Goal: Task Accomplishment & Management: Manage account settings

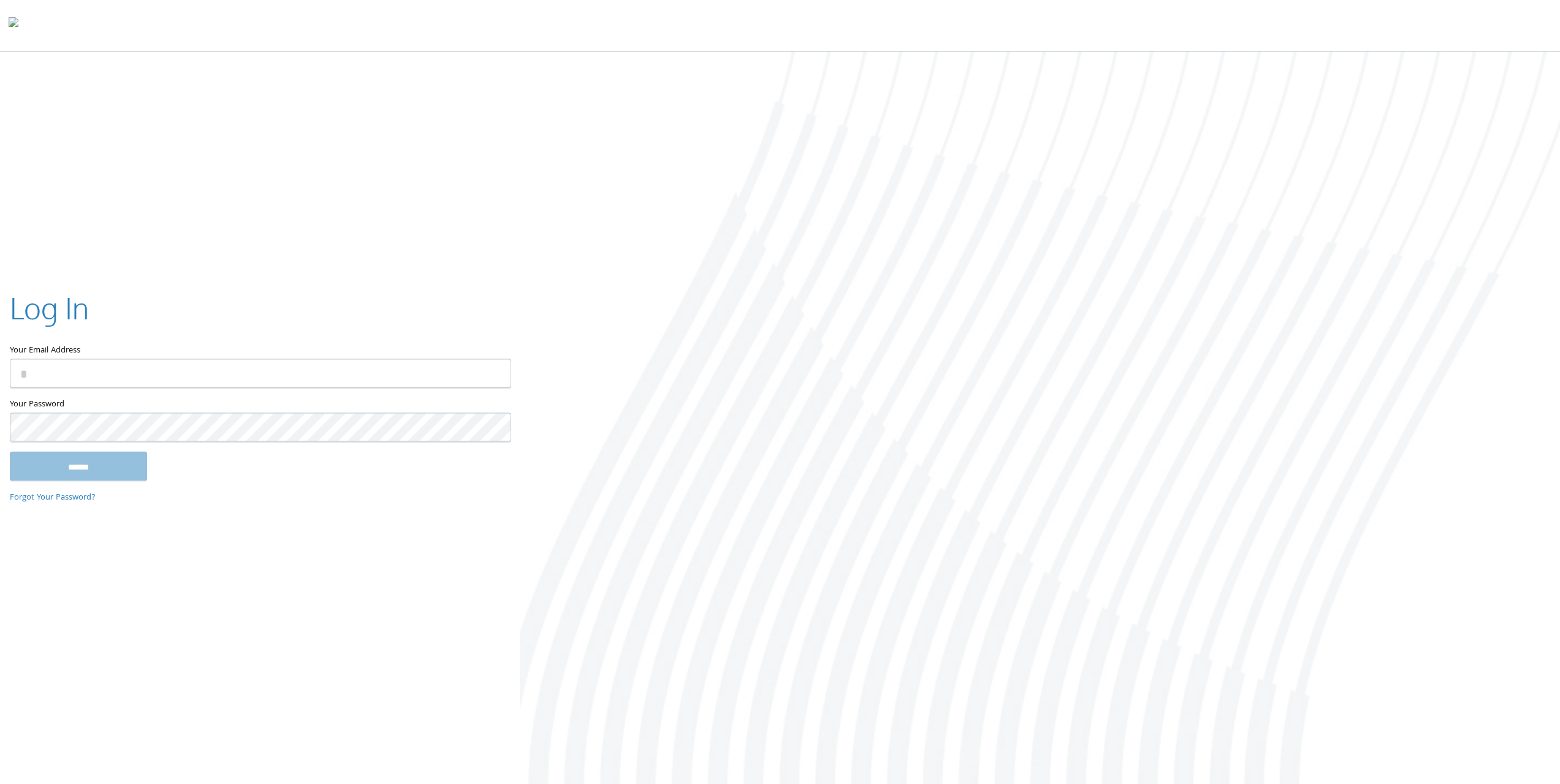
type input "**********"
click at [193, 321] on div "Log In" at bounding box center [260, 310] width 500 height 46
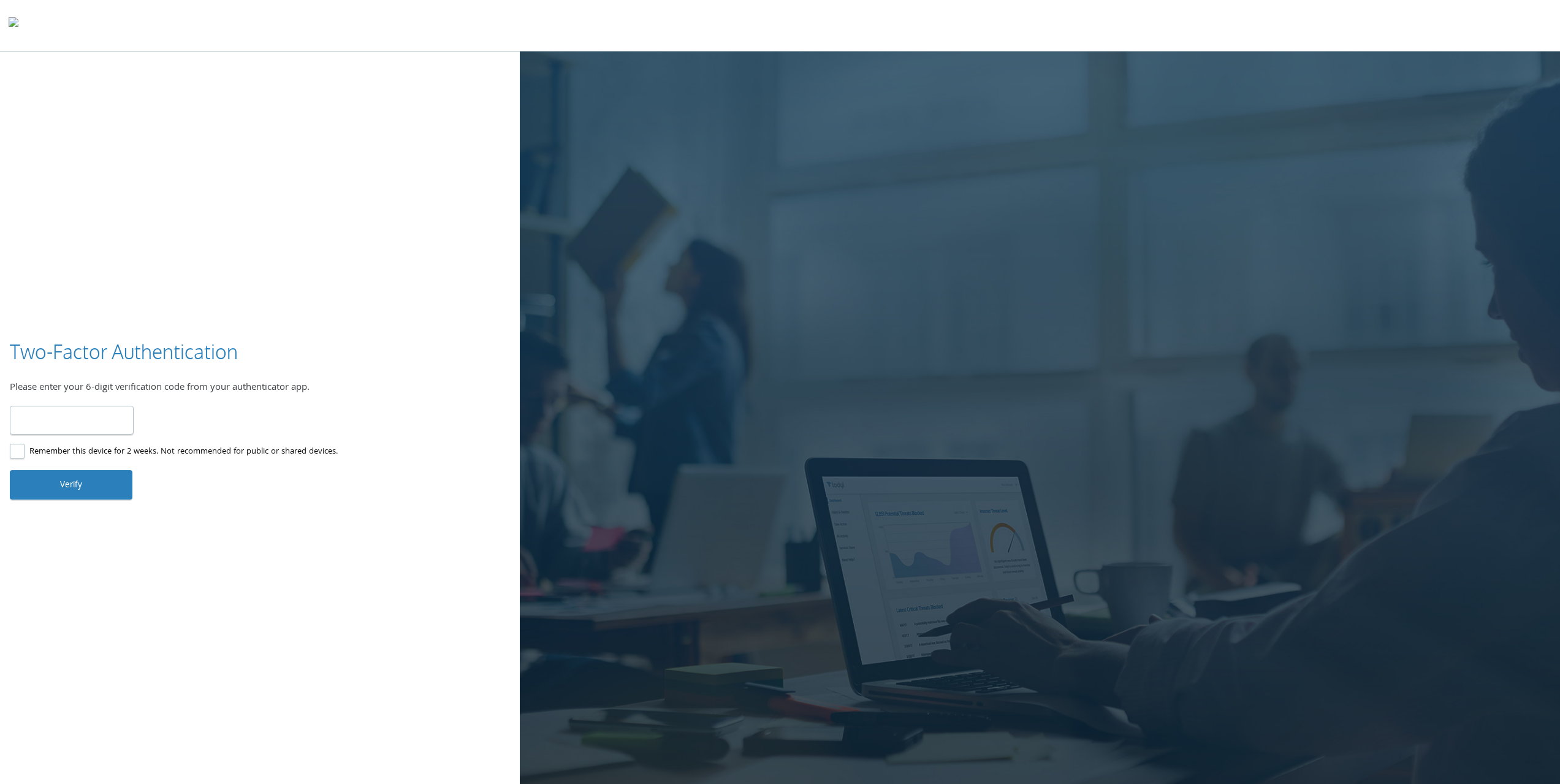
click at [101, 387] on div "Please enter your 6-digit verification code from your authenticator app." at bounding box center [260, 389] width 500 height 16
click at [58, 385] on div "Please enter your 6-digit verification code from your authenticator app." at bounding box center [260, 389] width 500 height 16
click at [150, 385] on div "Please enter your 6-digit verification code from your authenticator app." at bounding box center [260, 389] width 500 height 16
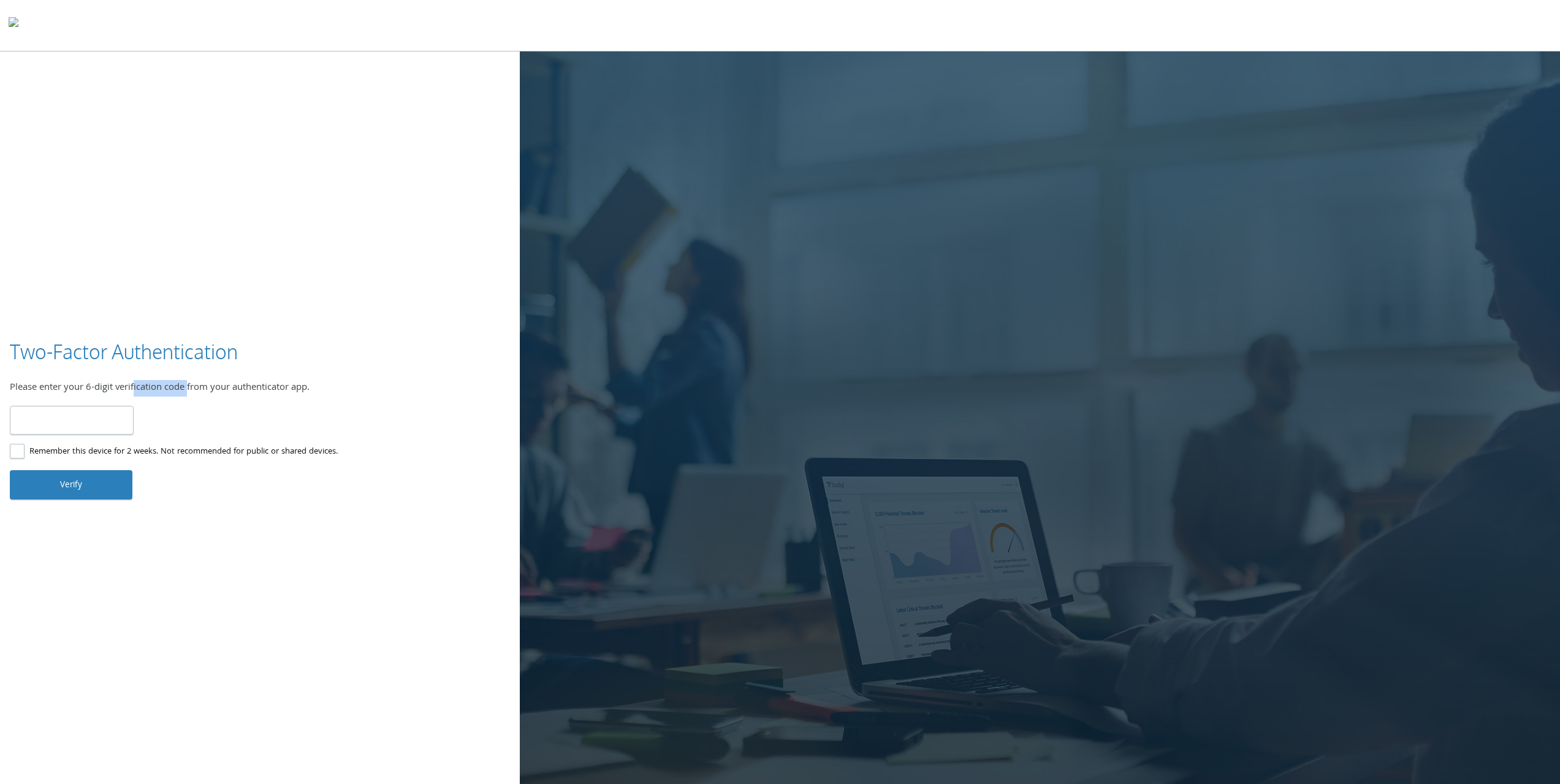
click at [150, 385] on div "Please enter your 6-digit verification code from your authenticator app." at bounding box center [260, 389] width 500 height 16
click at [199, 389] on div "Please enter your 6-digit verification code from your authenticator app." at bounding box center [260, 389] width 500 height 16
click at [264, 389] on div "Please enter your 6-digit verification code from your authenticator app." at bounding box center [260, 389] width 500 height 16
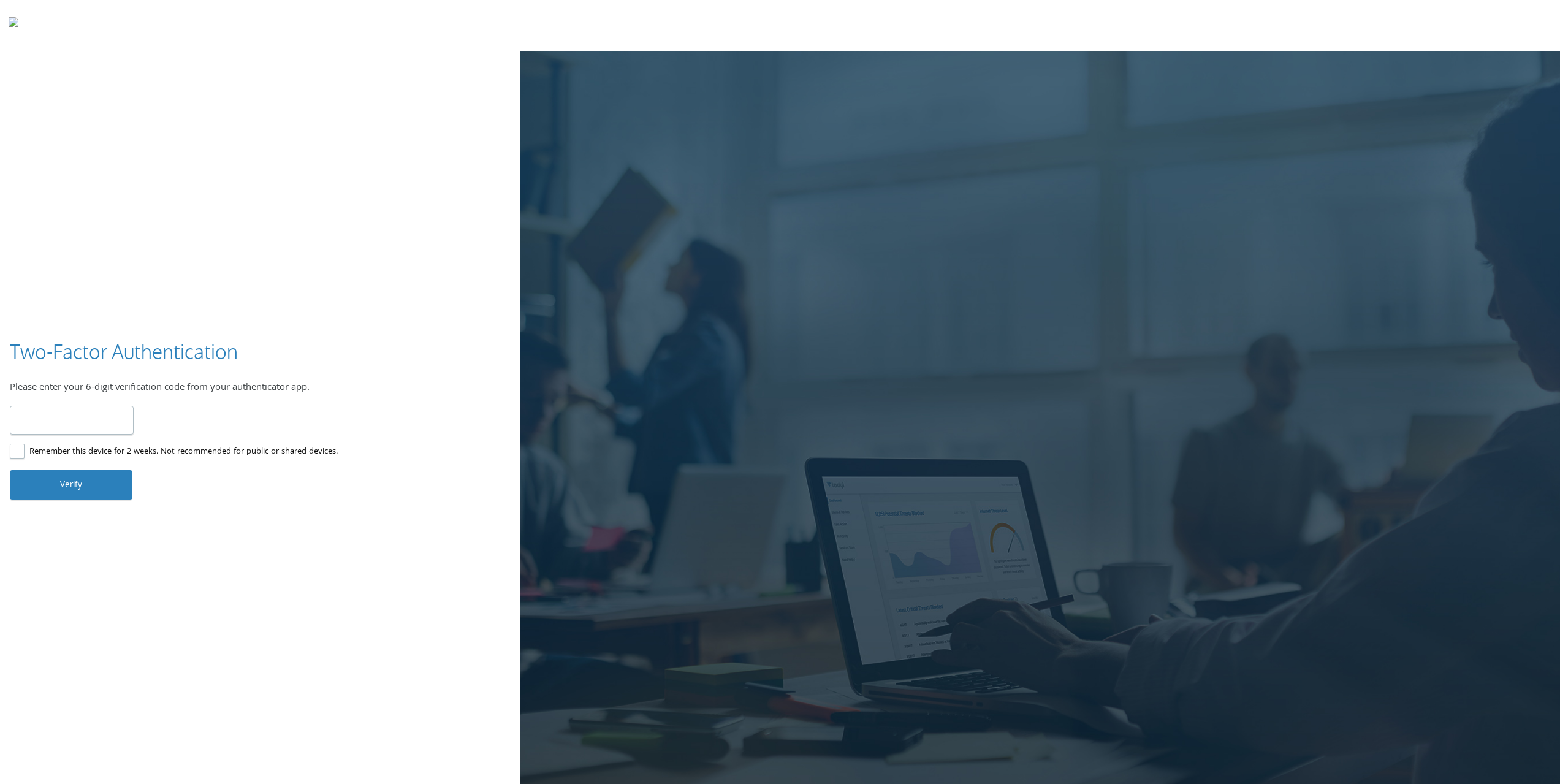
click at [97, 418] on input "number" at bounding box center [72, 420] width 124 height 29
click at [73, 421] on input "number" at bounding box center [72, 420] width 124 height 29
type input "******"
